Goal: Communication & Community: Connect with others

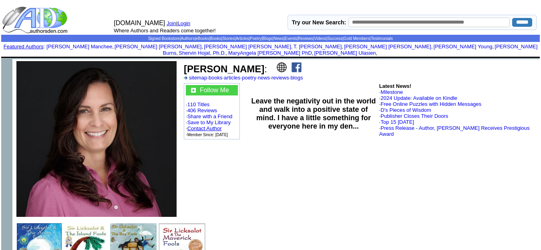
click at [217, 126] on link "Contact Author" at bounding box center [204, 129] width 34 height 6
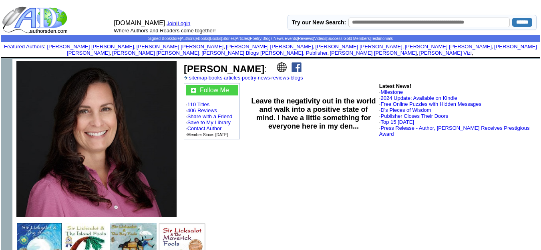
click at [276, 62] on img at bounding box center [281, 67] width 10 height 10
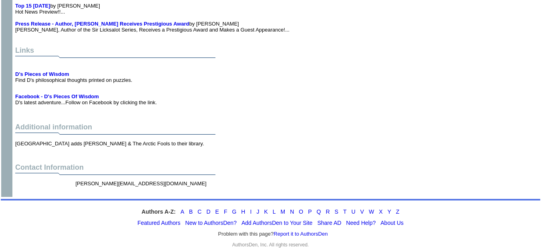
scroll to position [1487, 0]
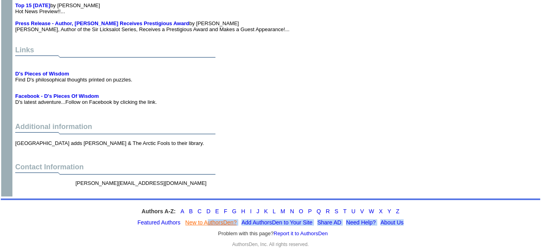
drag, startPoint x: 204, startPoint y: 221, endPoint x: 208, endPoint y: 218, distance: 4.8
click at [208, 218] on div "Authors A-Z: A B C D E F G H I J K L M N O P Q R S T U V W X Y Z Featured Autho…" at bounding box center [270, 227] width 539 height 57
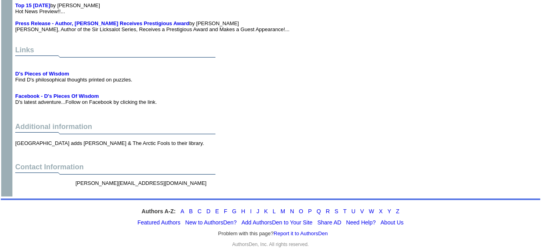
click at [207, 232] on div "Authors A-Z: A B C D E F G H I J K L M N O P Q R S T U V W X Y Z Featured Autho…" at bounding box center [270, 227] width 539 height 57
click at [201, 220] on link "New to AuthorsDen?" at bounding box center [210, 223] width 51 height 6
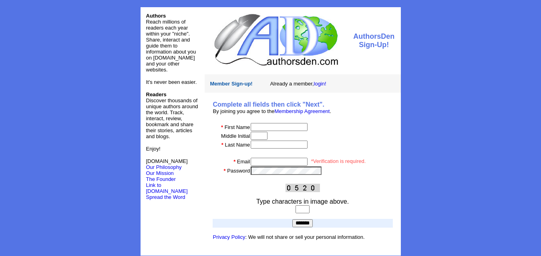
click at [481, 70] on center "Authors Reach millions of readers each year within your "niche". Share, interac…" at bounding box center [270, 131] width 541 height 263
drag, startPoint x: 437, startPoint y: 64, endPoint x: 296, endPoint y: -35, distance: 172.7
click at [296, 0] on html "Join AuthorsDen Authors Reach millions of readers each year within your "niche"…" at bounding box center [270, 131] width 541 height 263
click at [354, 89] on td "Member Sign-up! Already a member, login!" at bounding box center [302, 83] width 196 height 18
